Goal: Navigation & Orientation: Find specific page/section

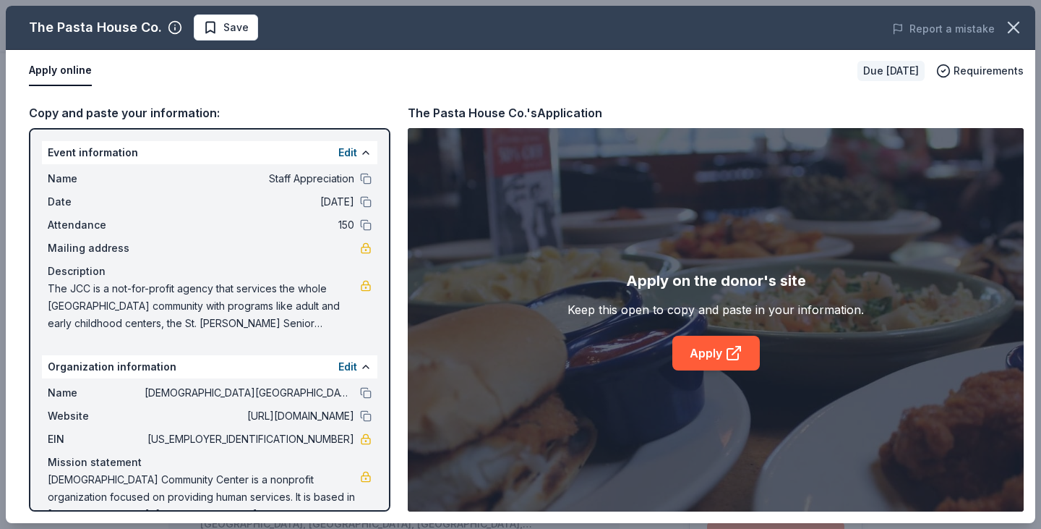
scroll to position [579, 0]
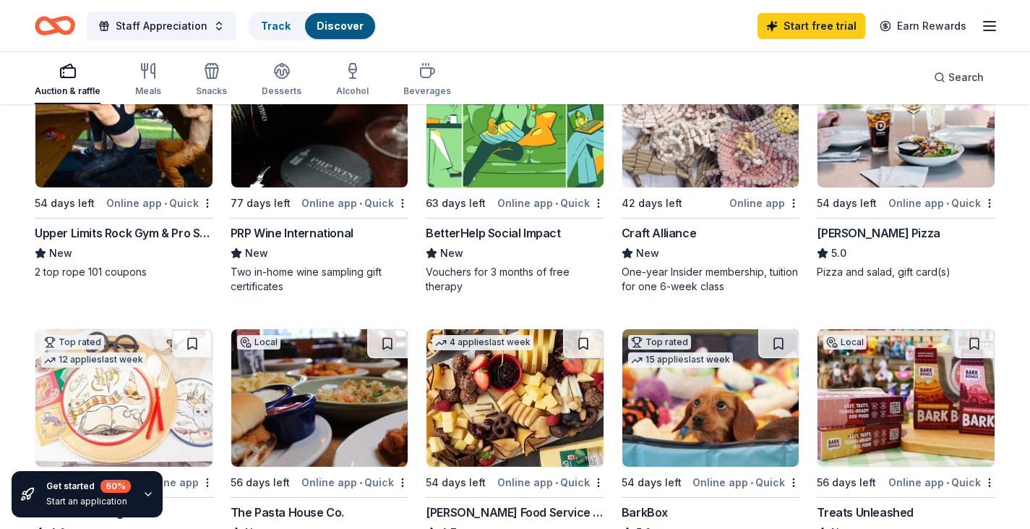
scroll to position [145, 0]
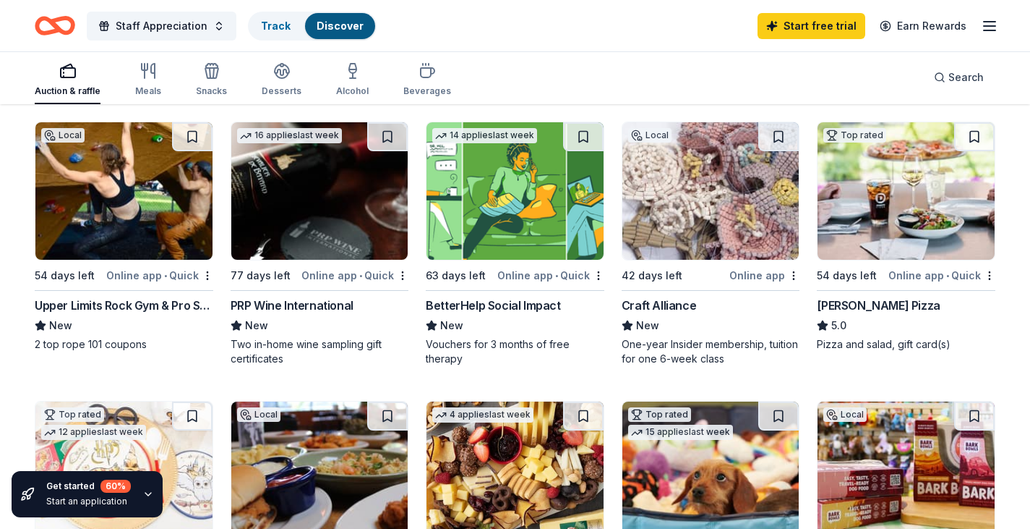
click at [719, 204] on img at bounding box center [711, 190] width 177 height 137
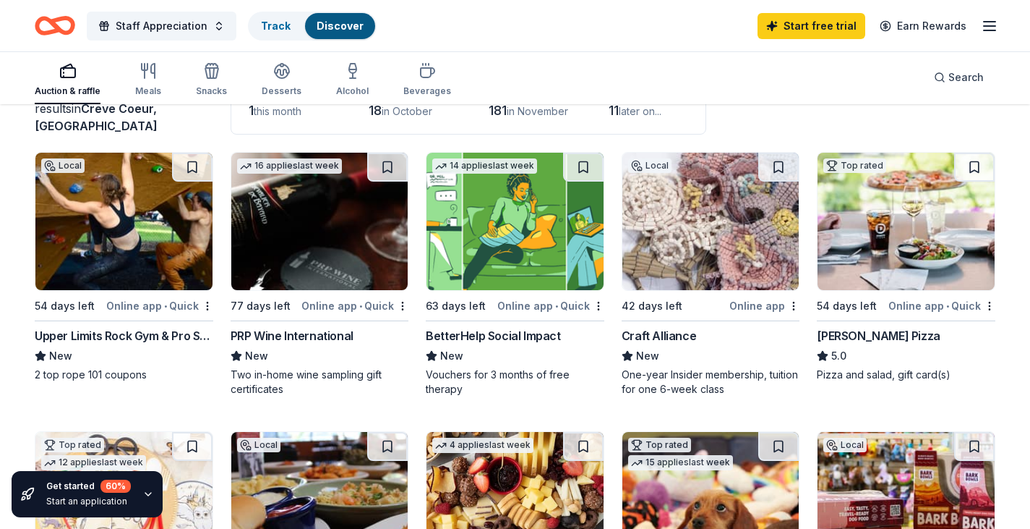
scroll to position [0, 0]
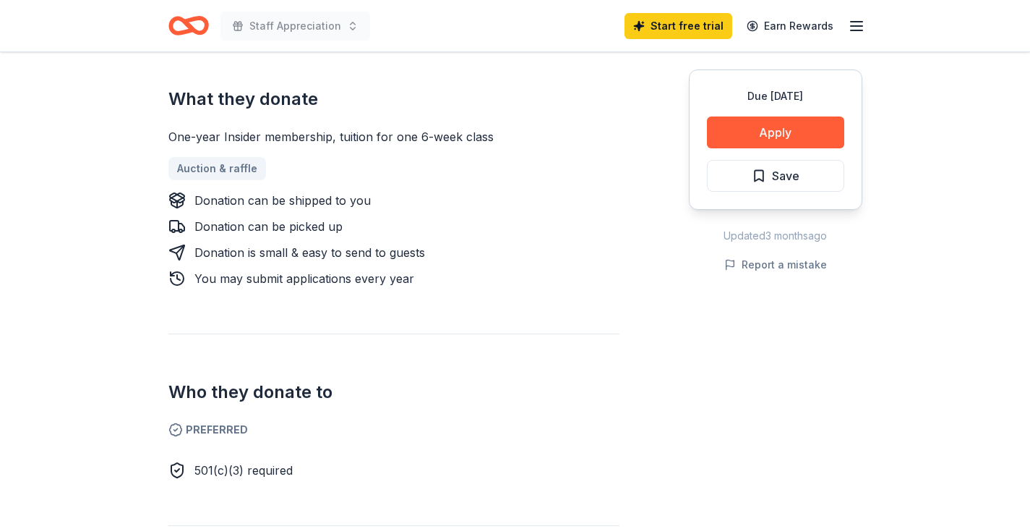
scroll to position [651, 0]
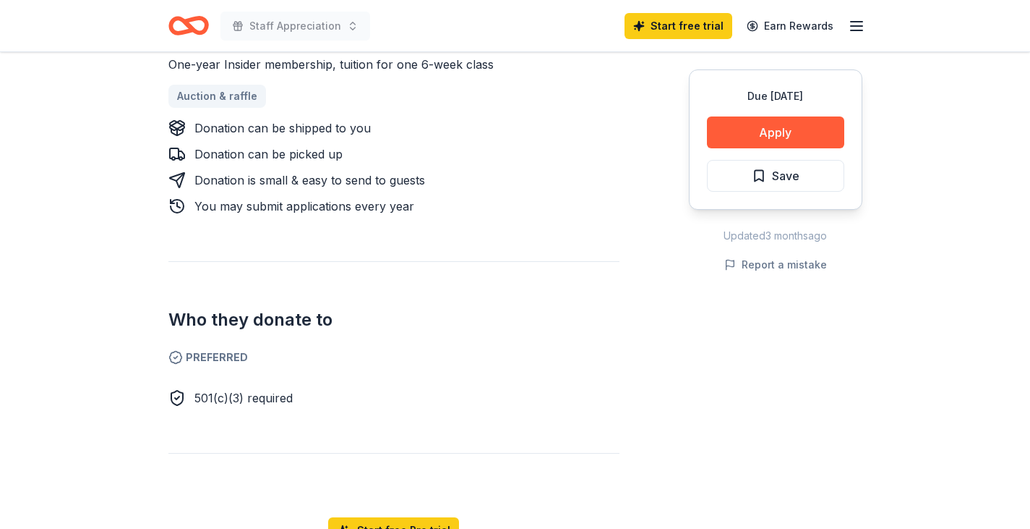
click at [214, 349] on span "Preferred" at bounding box center [393, 357] width 451 height 17
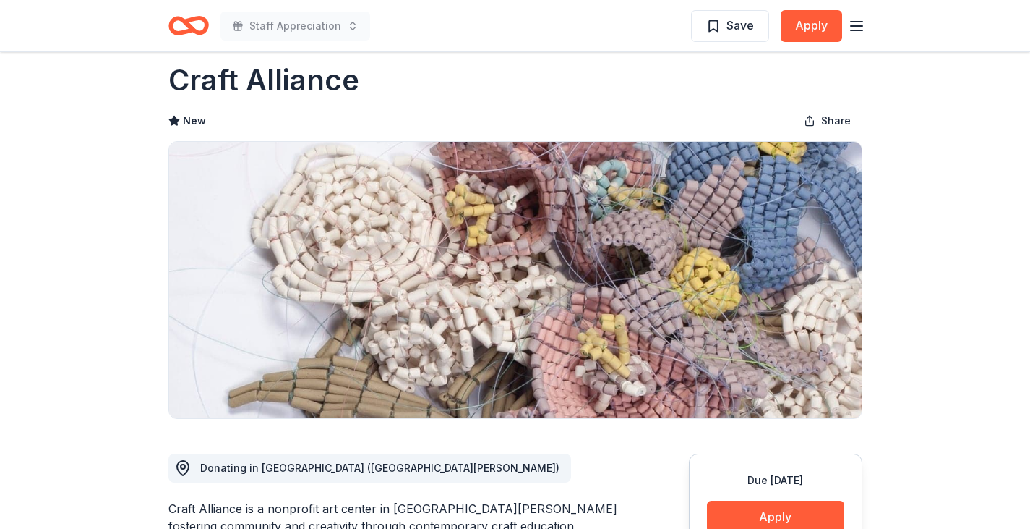
scroll to position [0, 0]
